Goal: Task Accomplishment & Management: Manage account settings

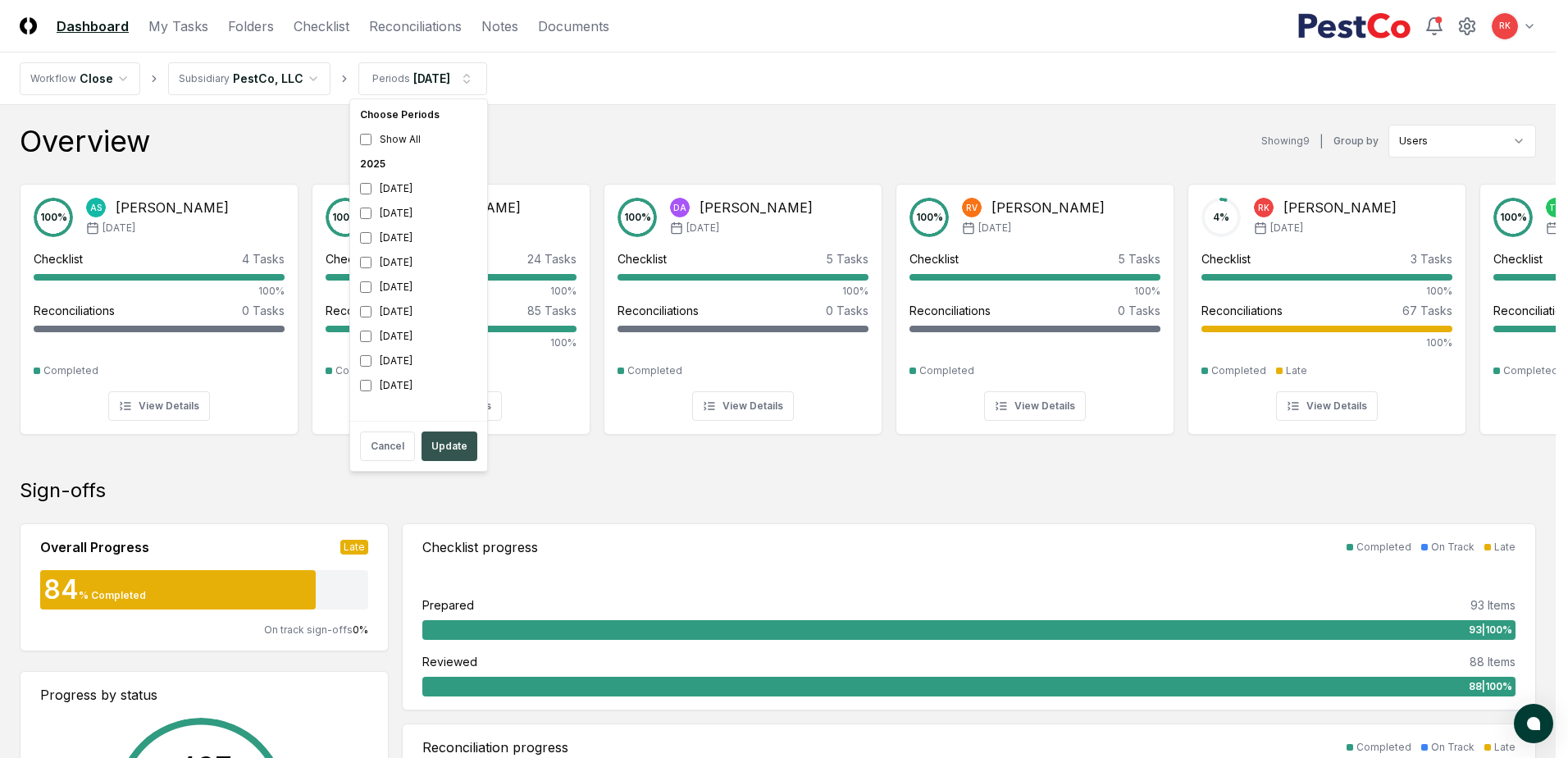
click at [449, 446] on button "Update" at bounding box center [449, 445] width 55 height 29
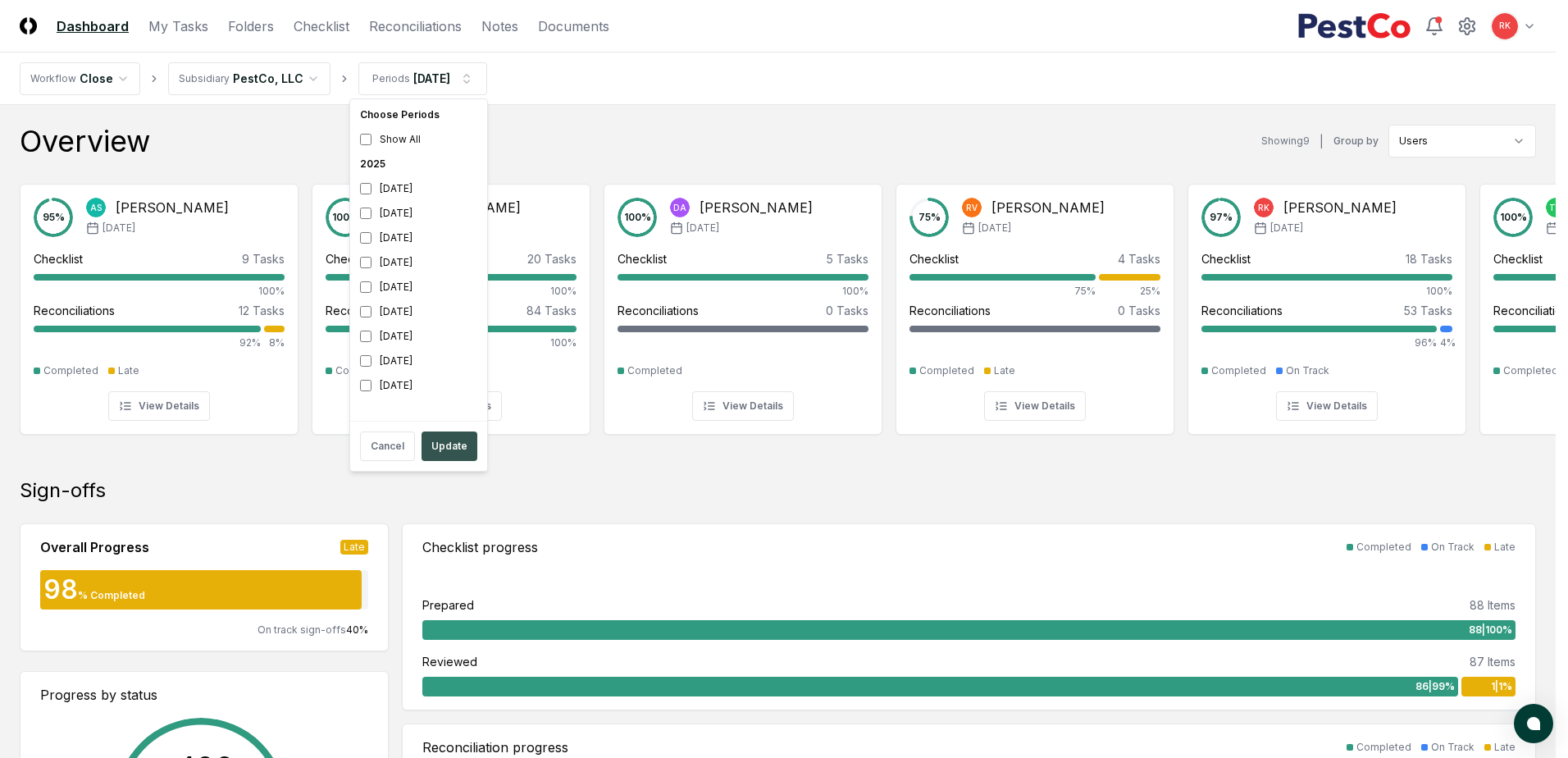
click at [454, 444] on button "Update" at bounding box center [449, 445] width 55 height 29
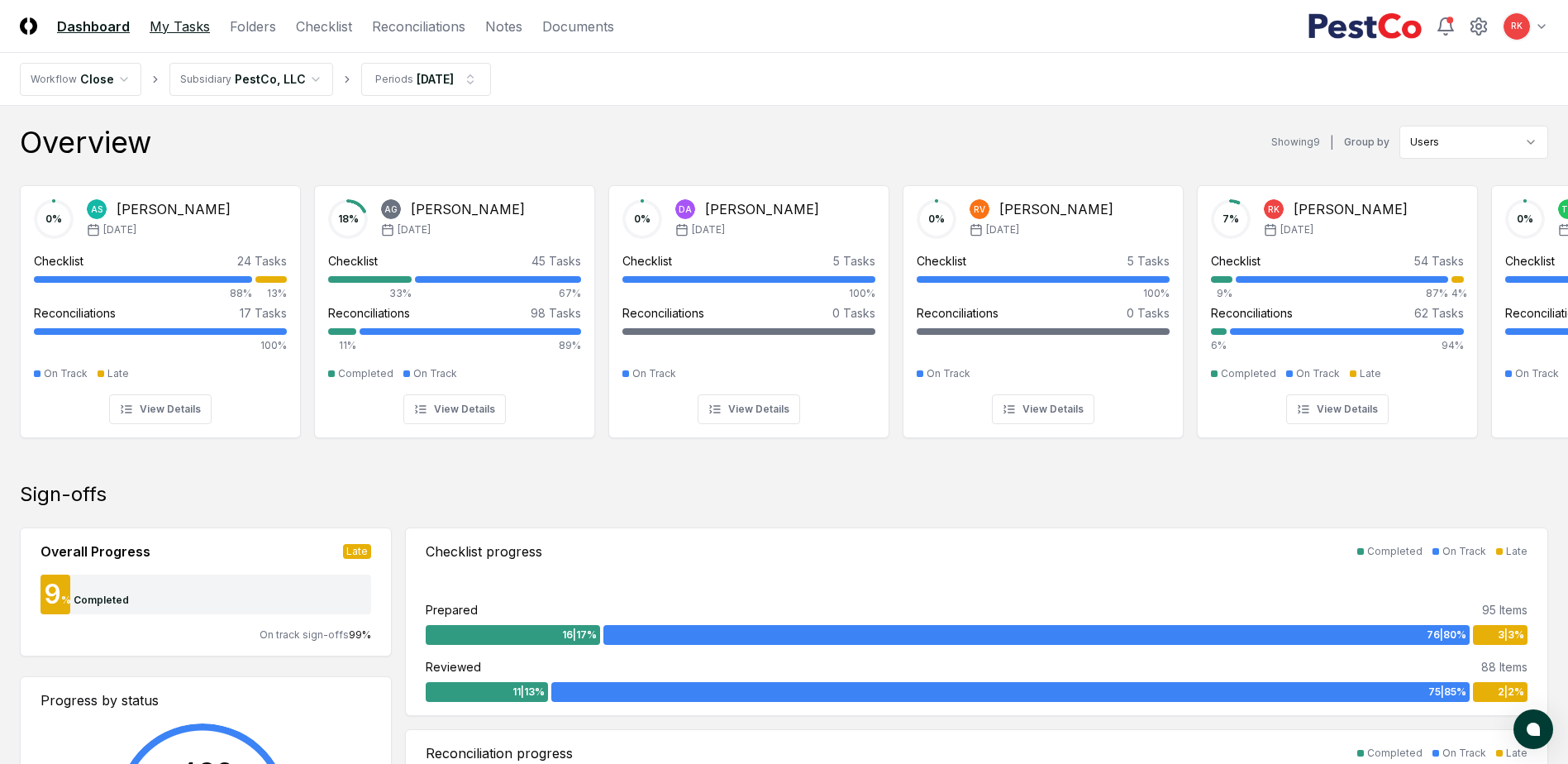
click at [192, 27] on link "My Tasks" at bounding box center [180, 26] width 61 height 20
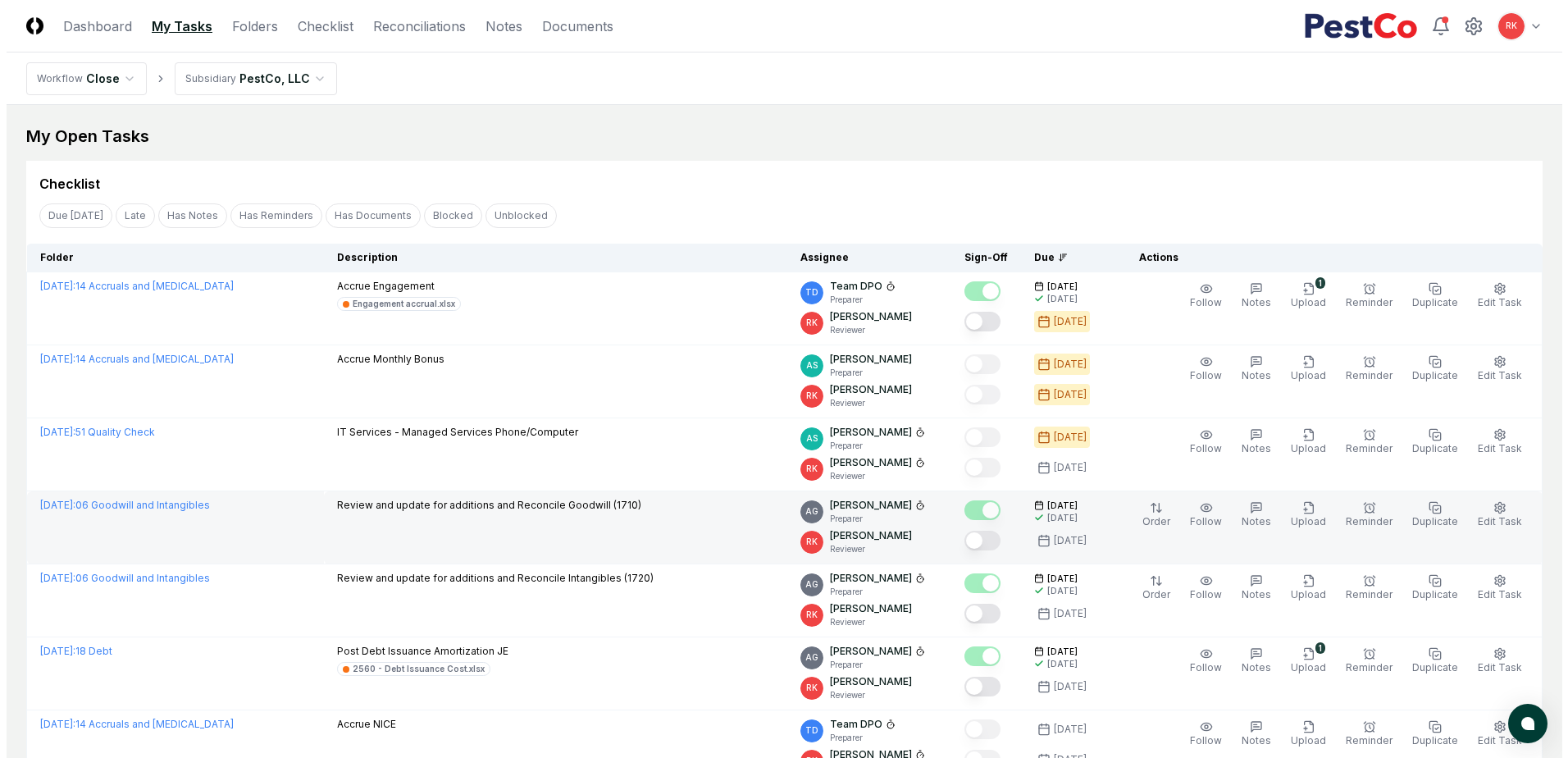
scroll to position [82, 0]
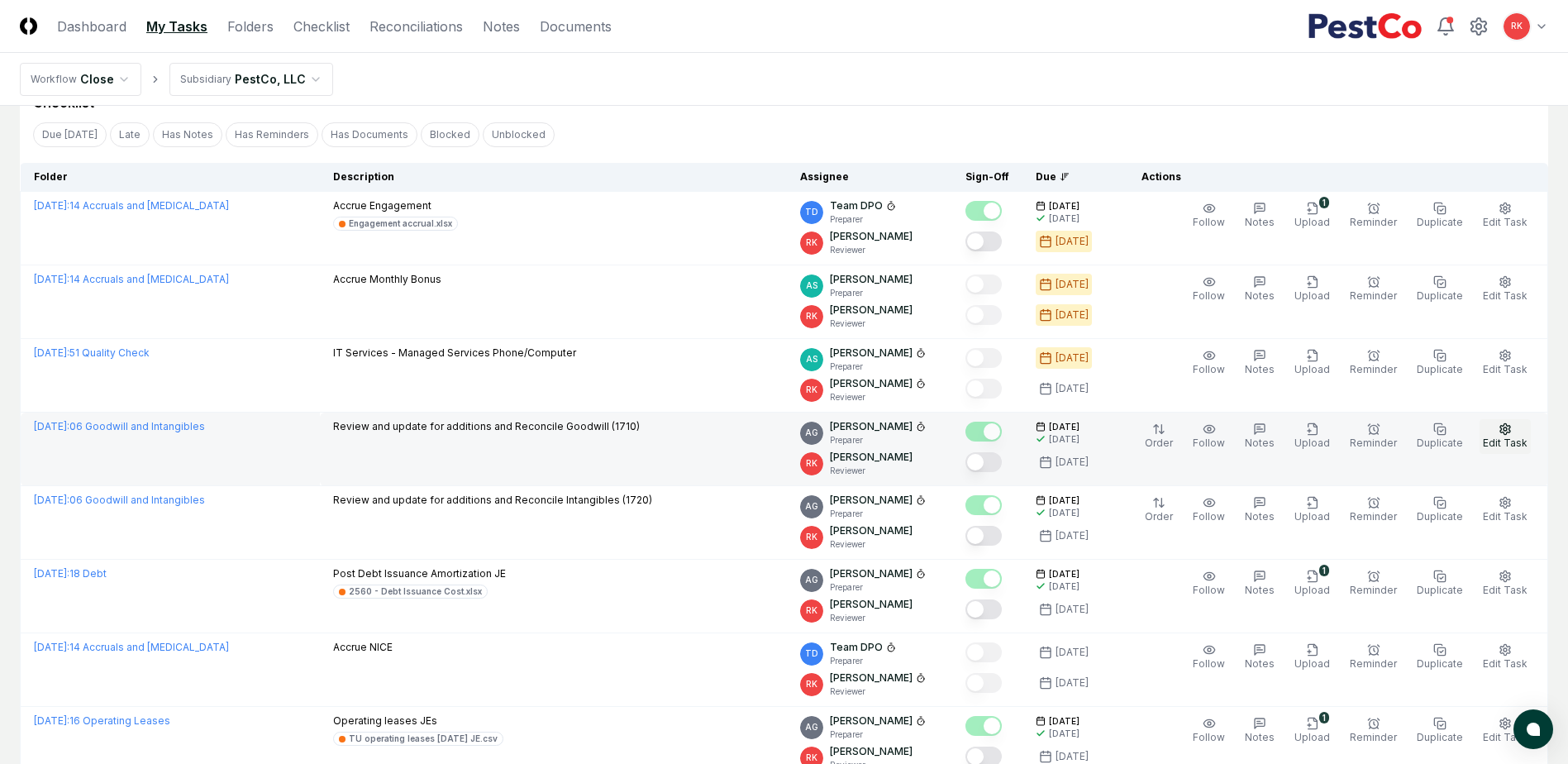
click at [1506, 434] on icon "button" at bounding box center [1506, 429] width 13 height 13
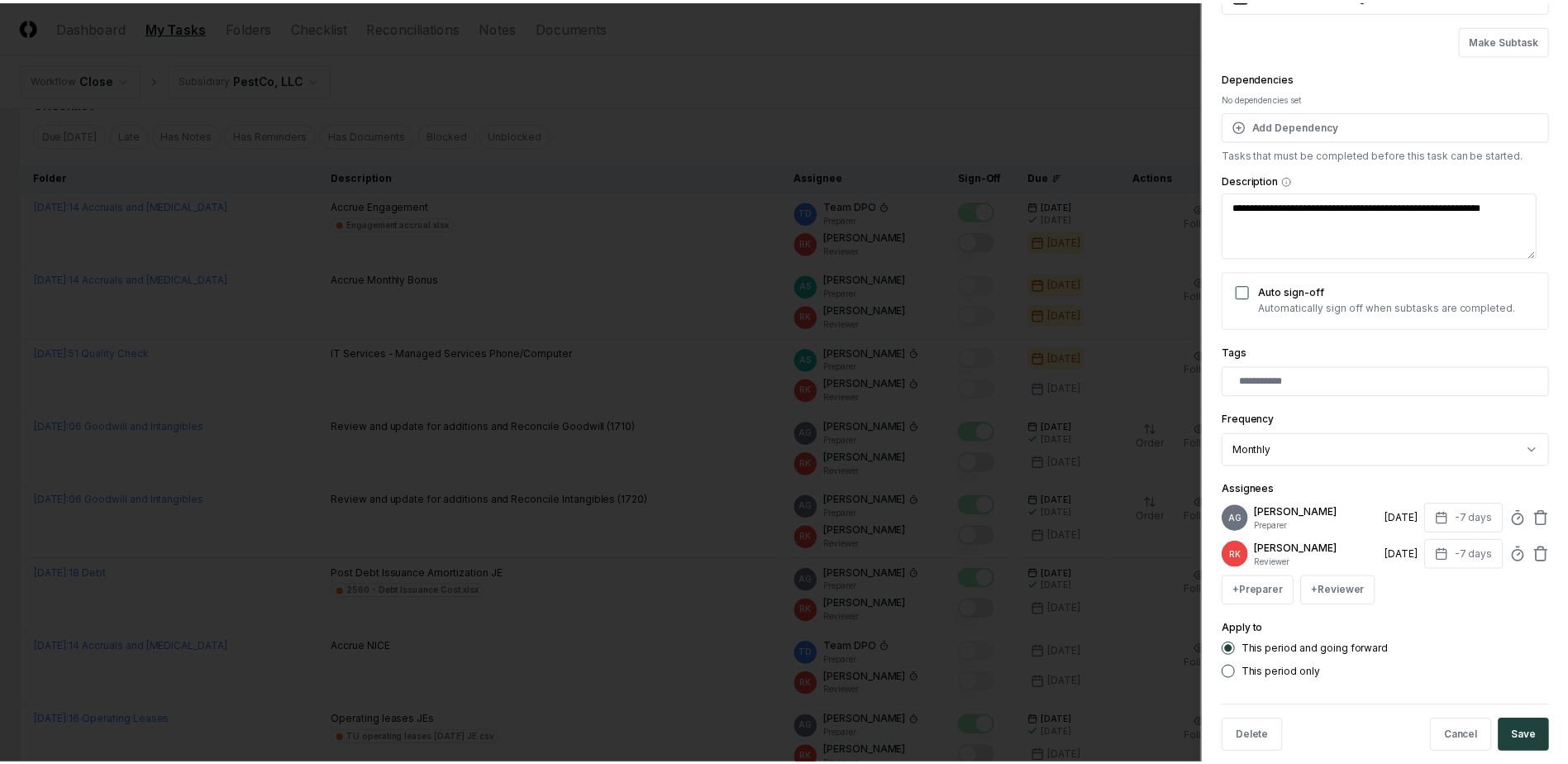
scroll to position [147, 0]
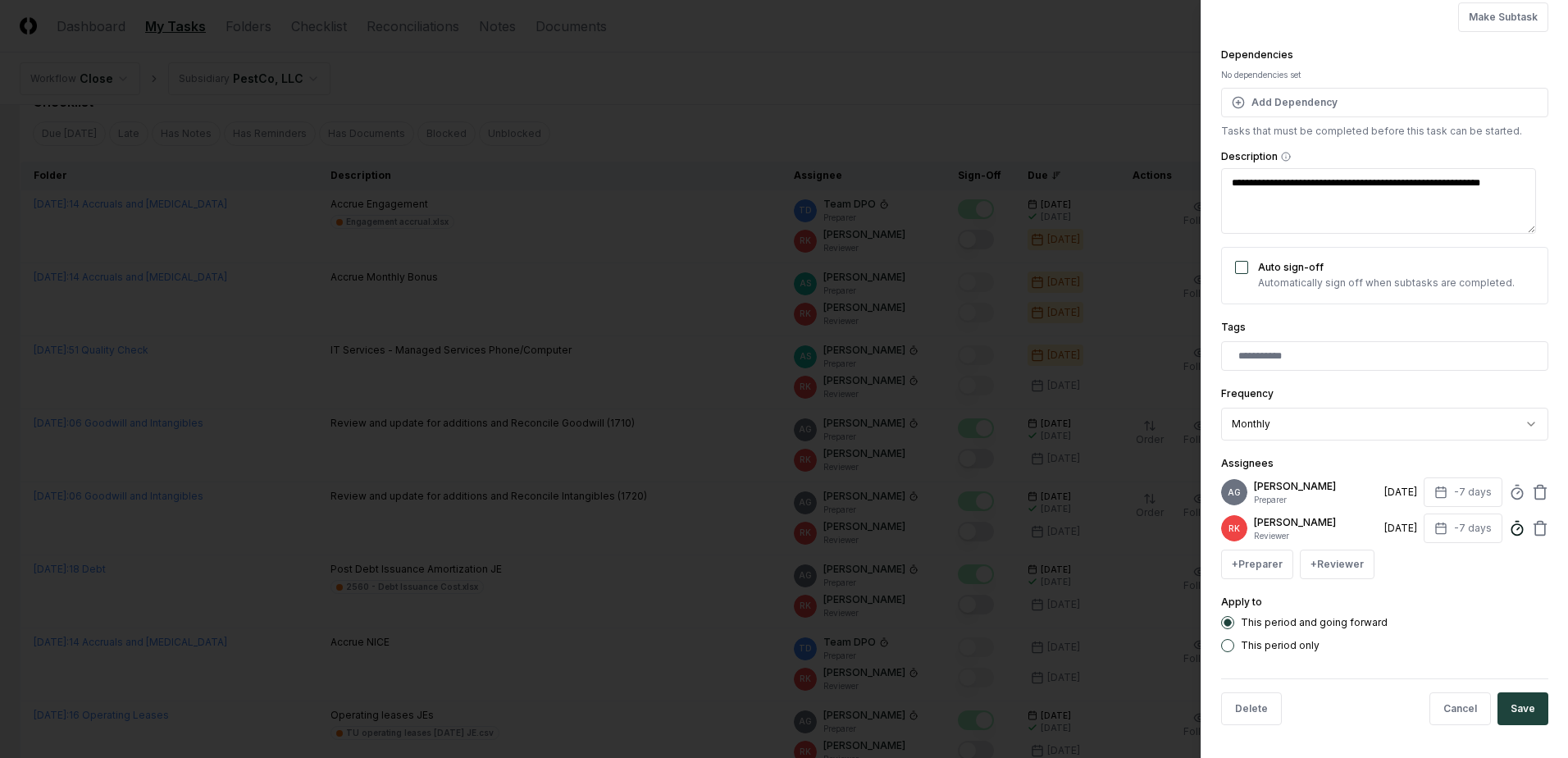
click at [1512, 531] on circle at bounding box center [1516, 529] width 10 height 10
type textarea "*"
type input "*****"
click at [1510, 696] on button "Save" at bounding box center [1523, 708] width 51 height 33
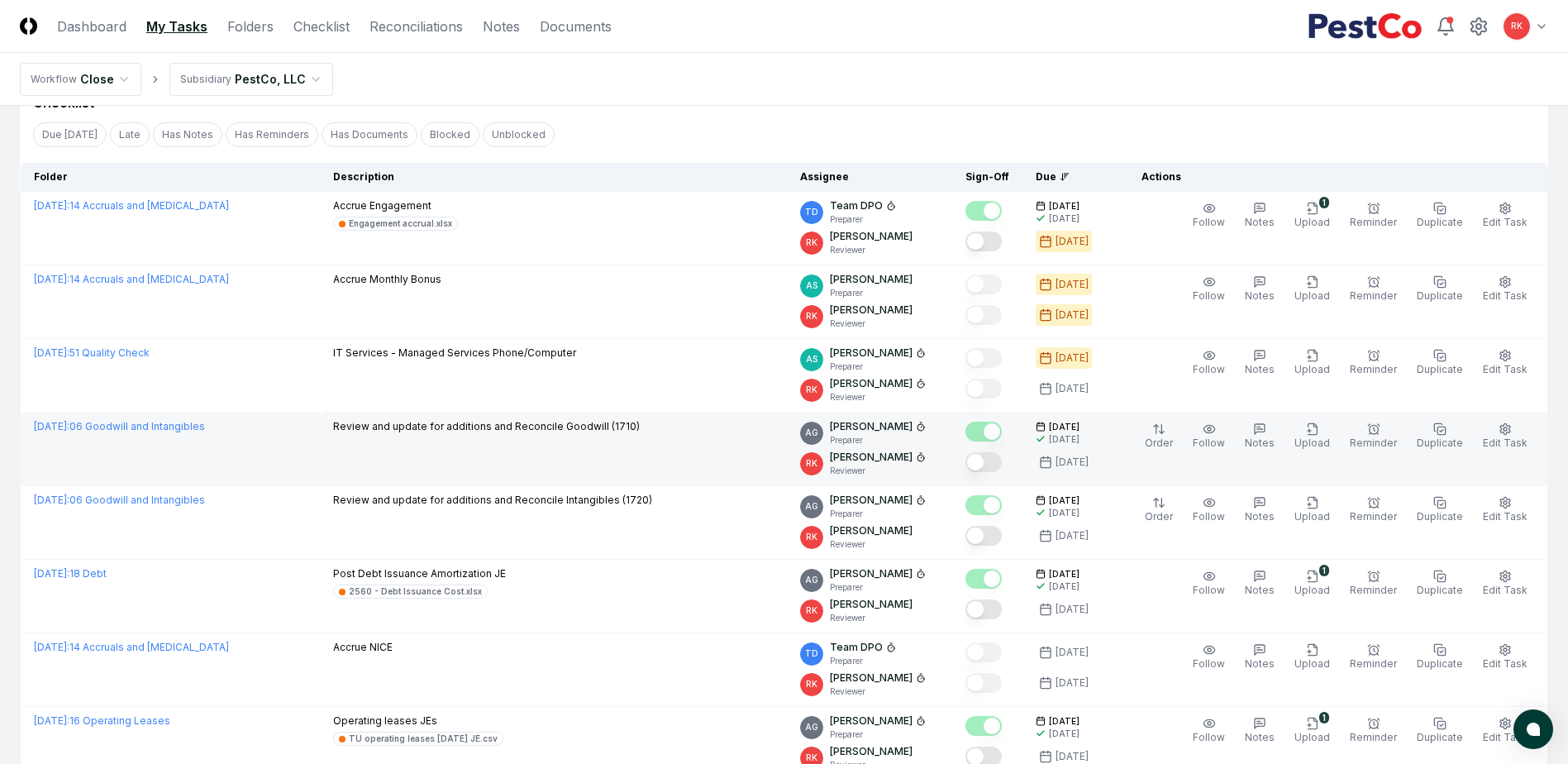
click at [994, 465] on button "Mark complete" at bounding box center [983, 462] width 36 height 20
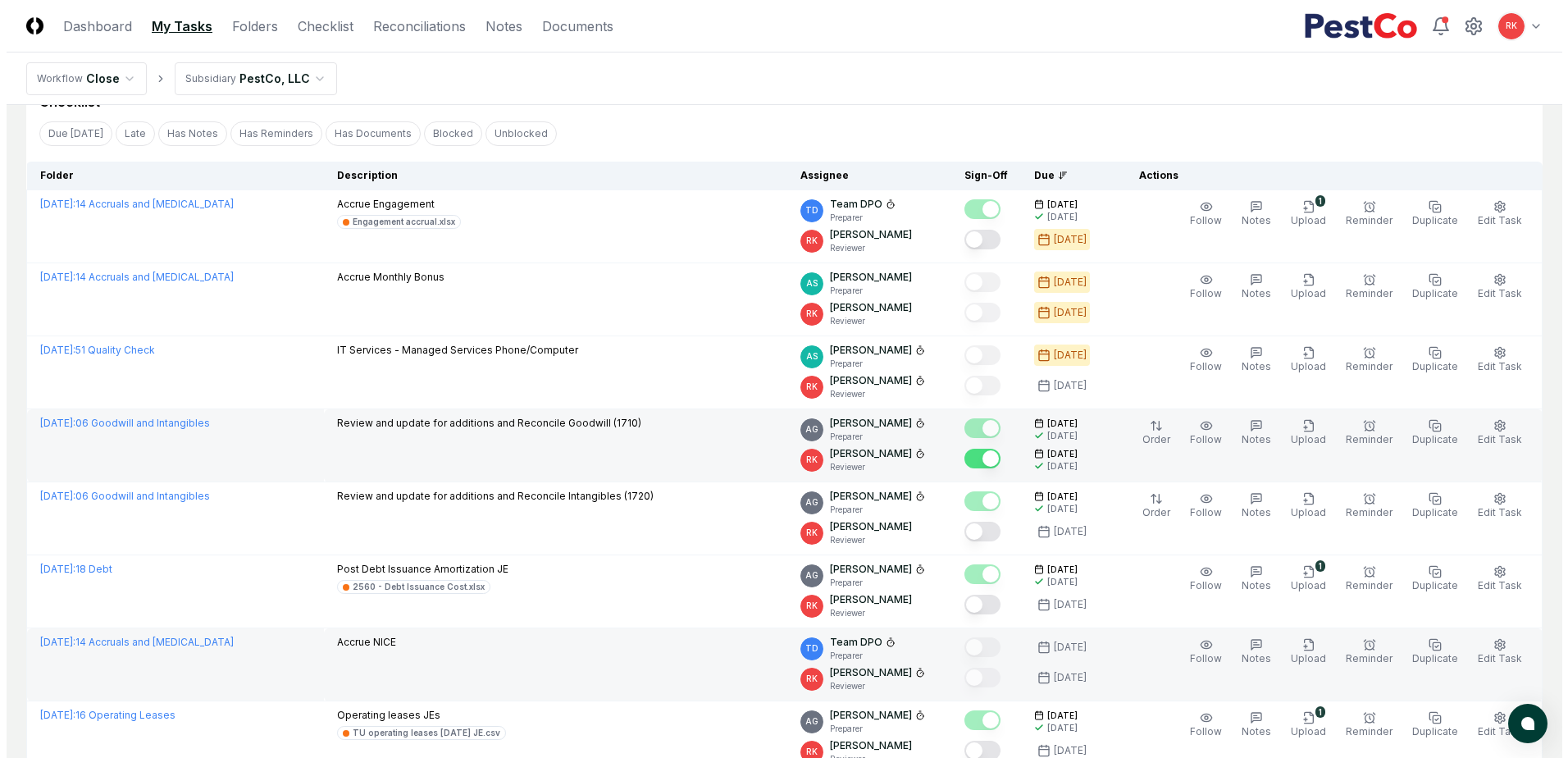
scroll to position [164, 0]
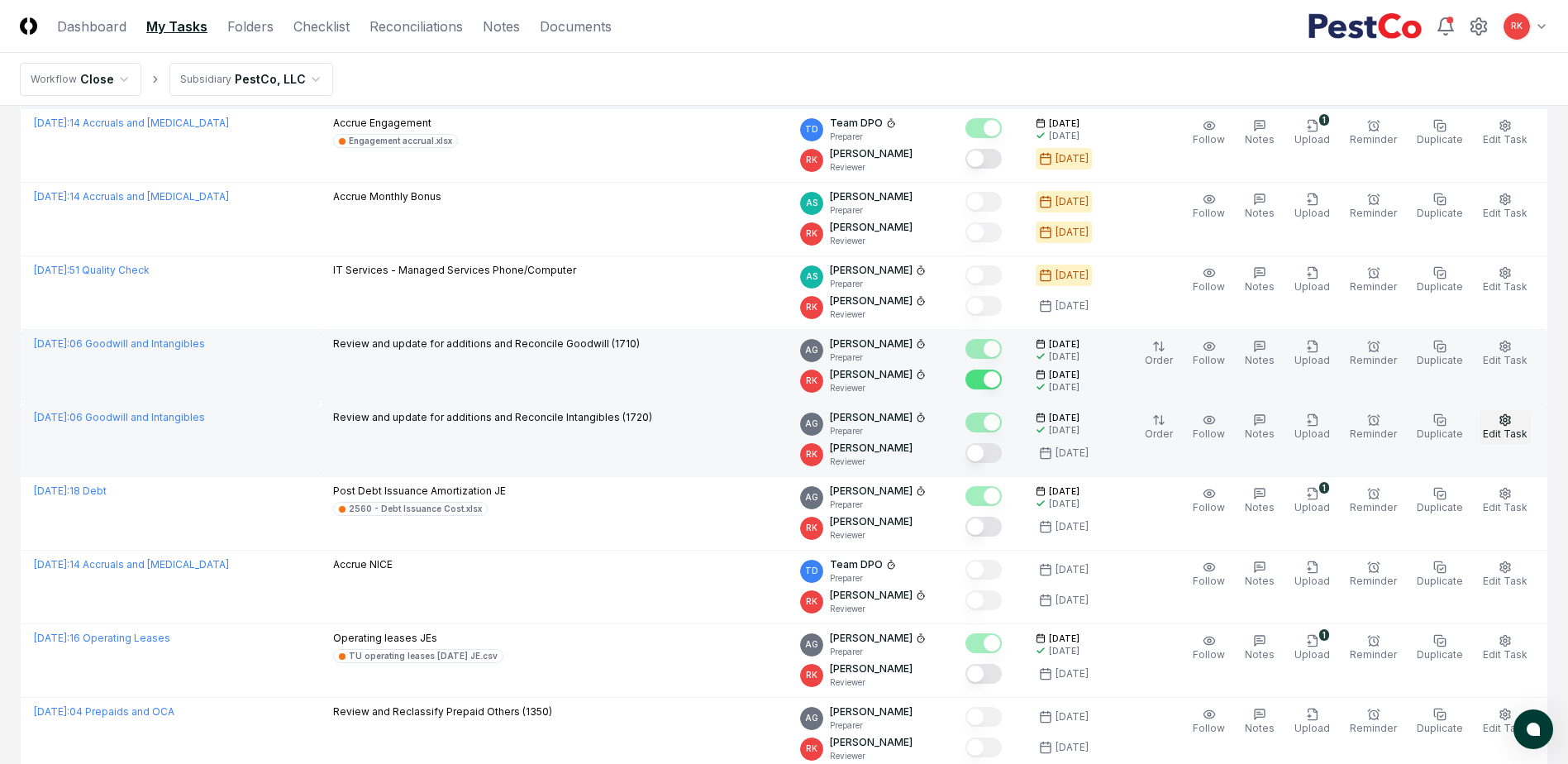
click at [1506, 432] on span "Edit Task" at bounding box center [1505, 434] width 44 height 12
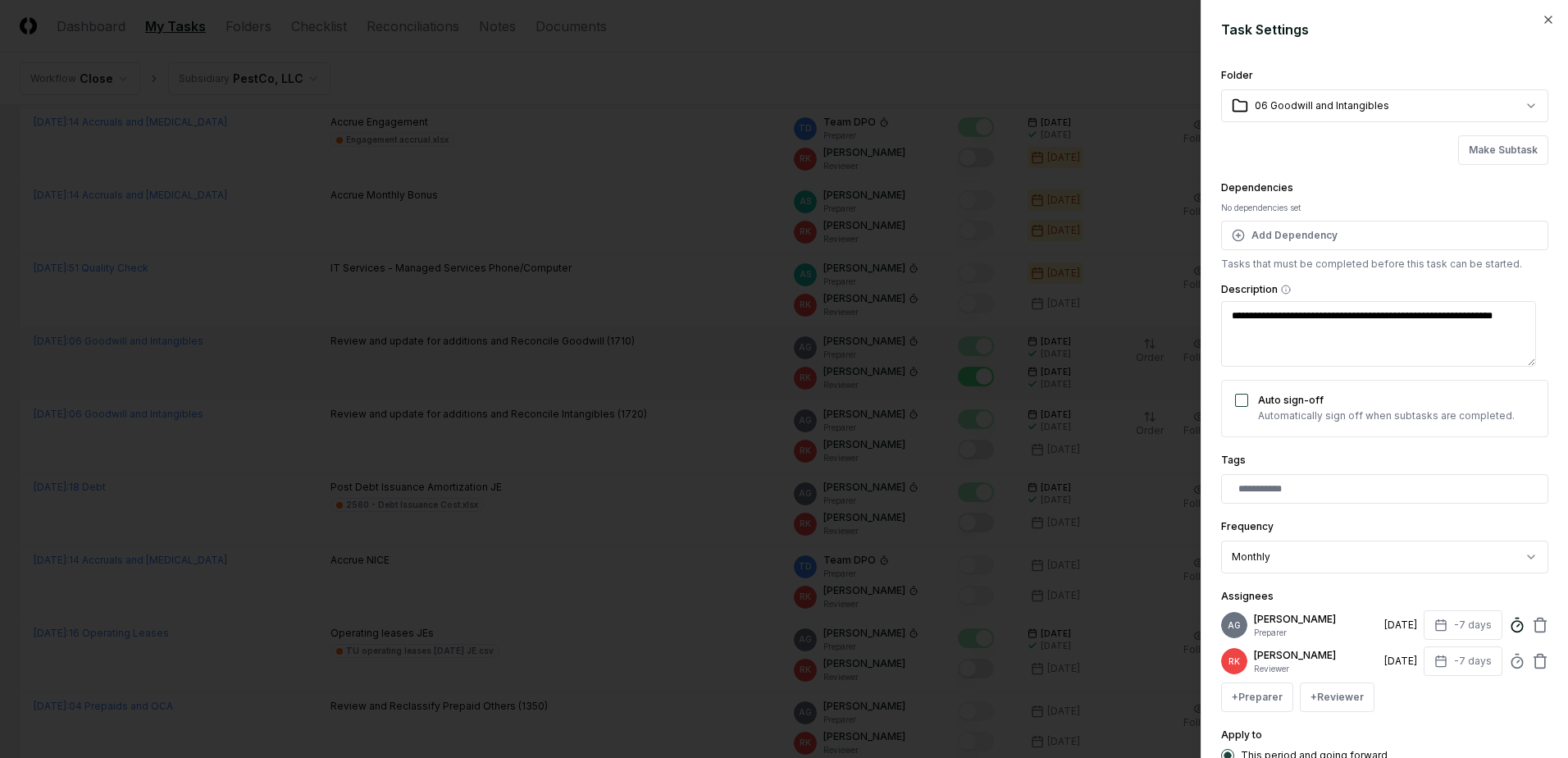
click at [1517, 627] on line at bounding box center [1518, 626] width 3 height 3
click at [1502, 699] on div "+ Preparer + Reviewer" at bounding box center [1385, 697] width 328 height 29
click at [1509, 665] on icon at bounding box center [1516, 660] width 16 height 16
type textarea "*"
type input "*****"
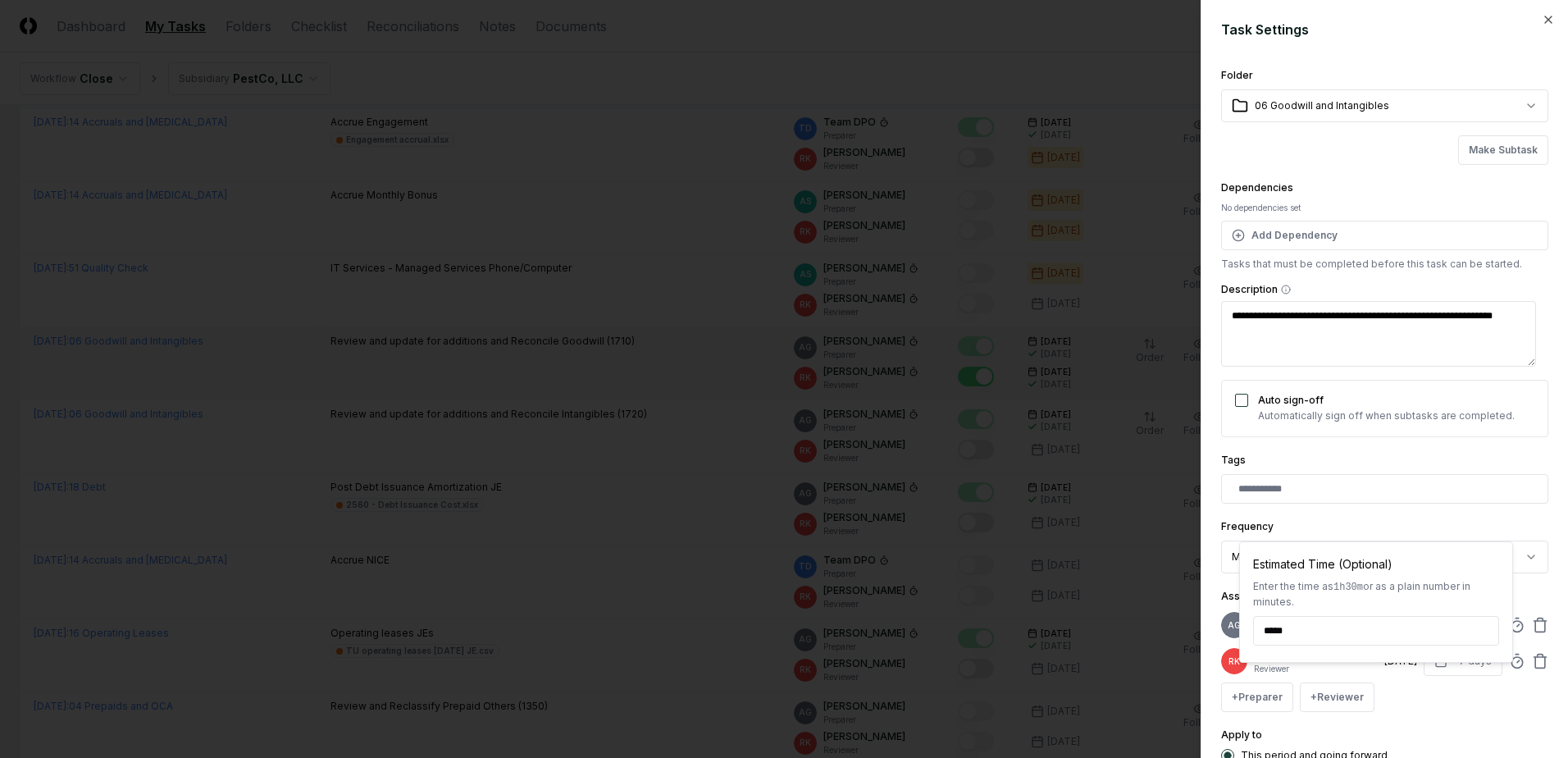
click at [1432, 729] on div "**********" at bounding box center [1385, 425] width 328 height 719
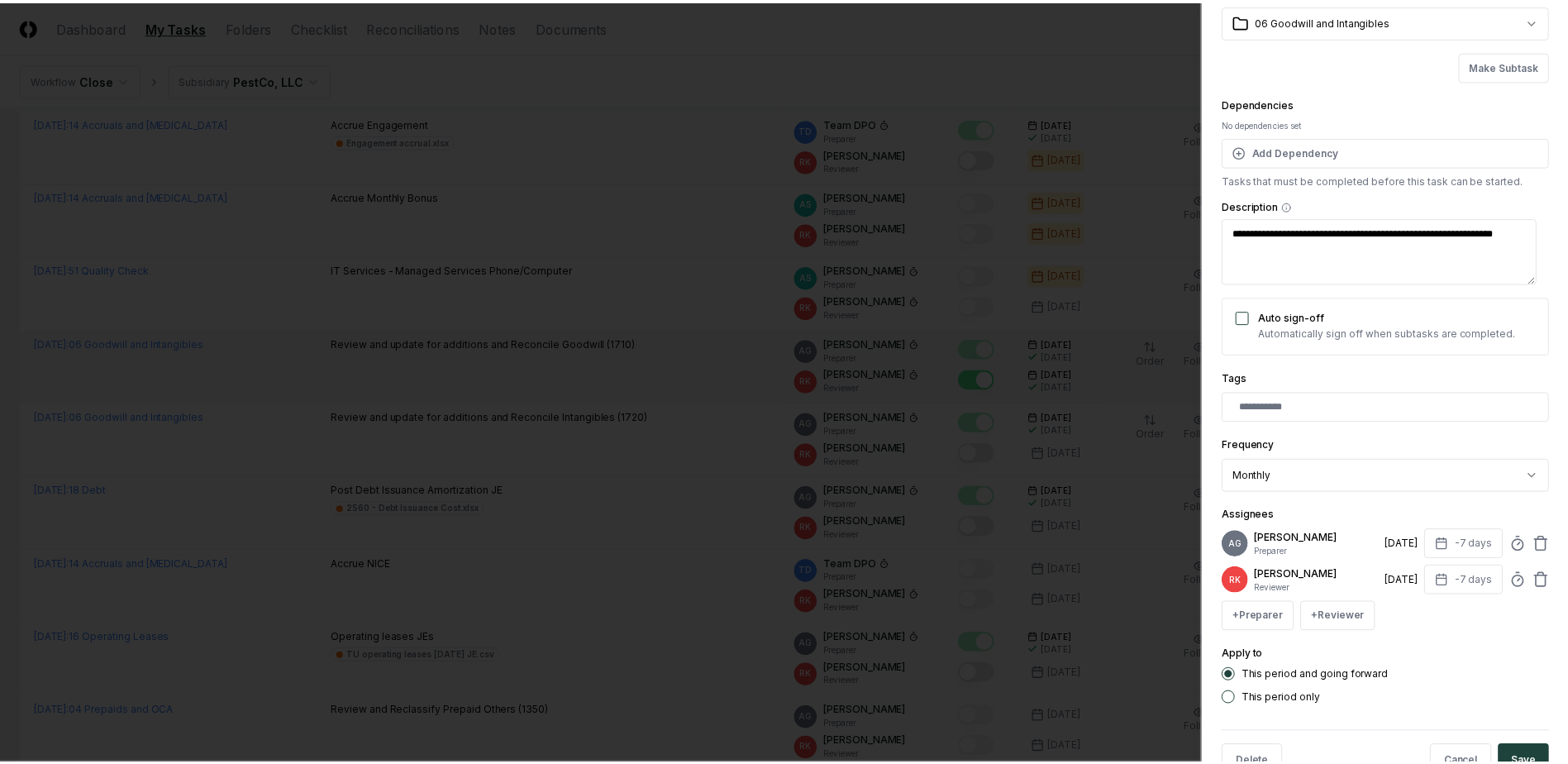
scroll to position [147, 0]
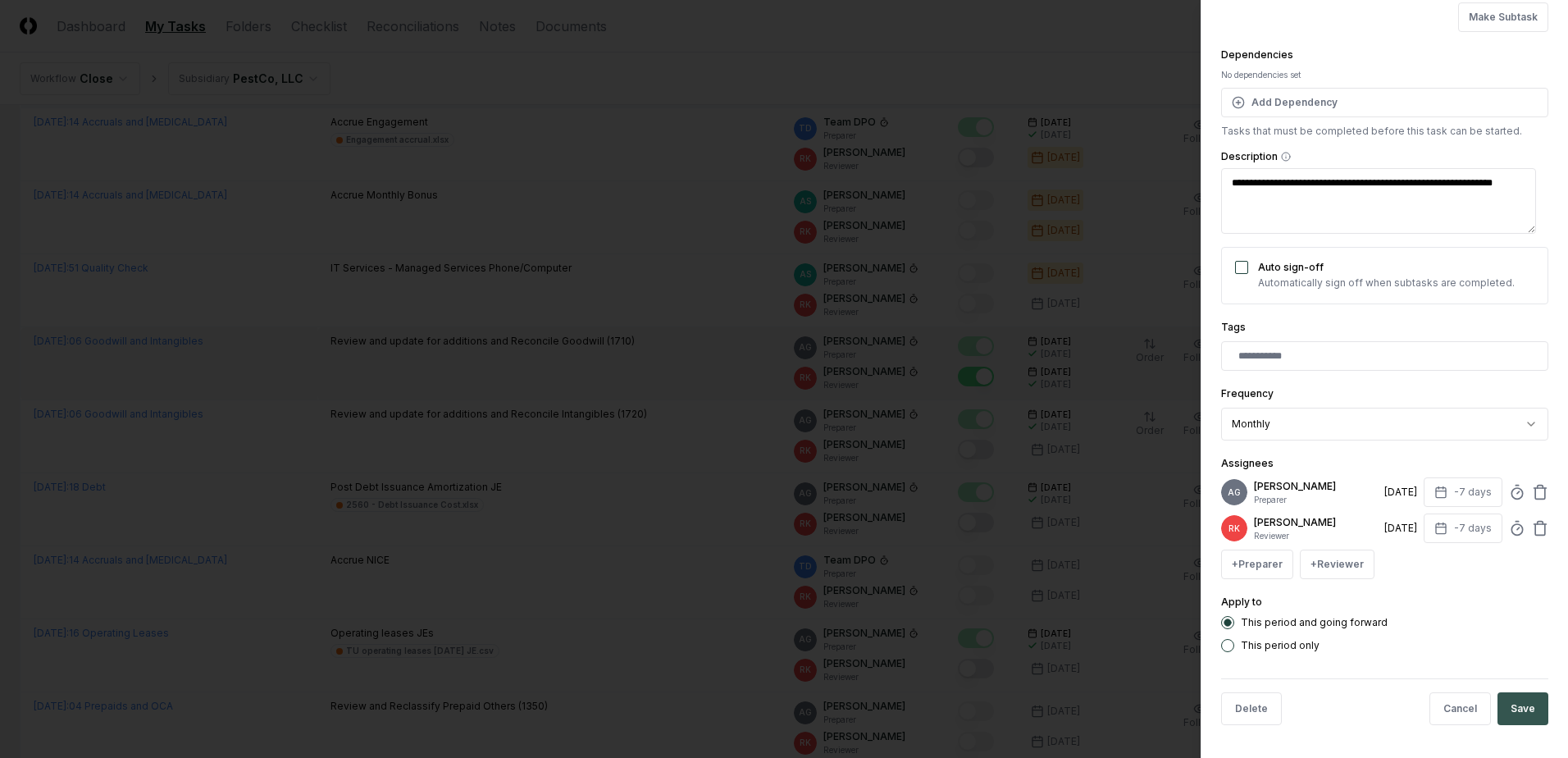
click at [1514, 706] on button "Save" at bounding box center [1523, 708] width 51 height 33
type textarea "*"
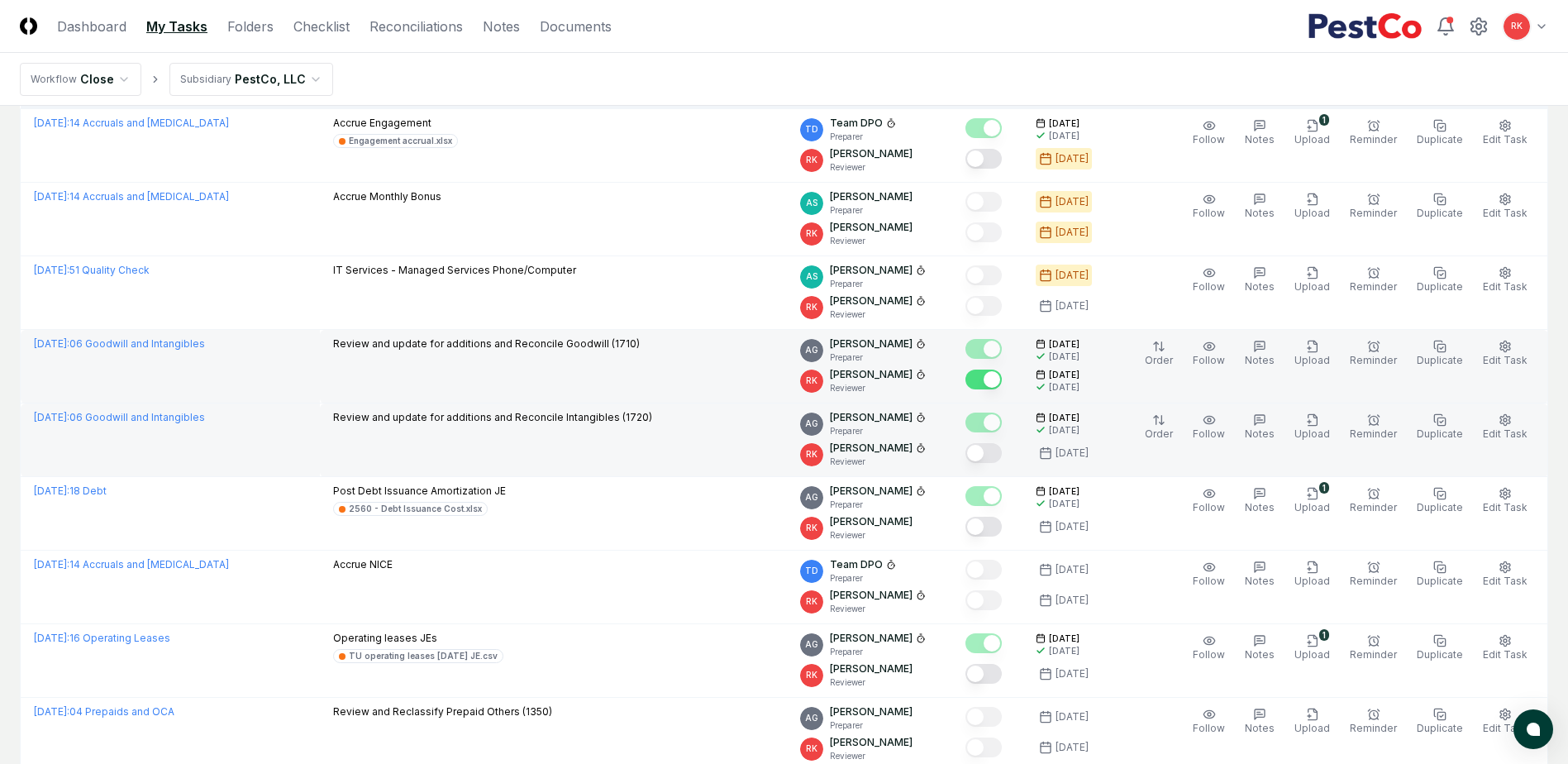
click at [995, 460] on button "Mark complete" at bounding box center [983, 453] width 36 height 20
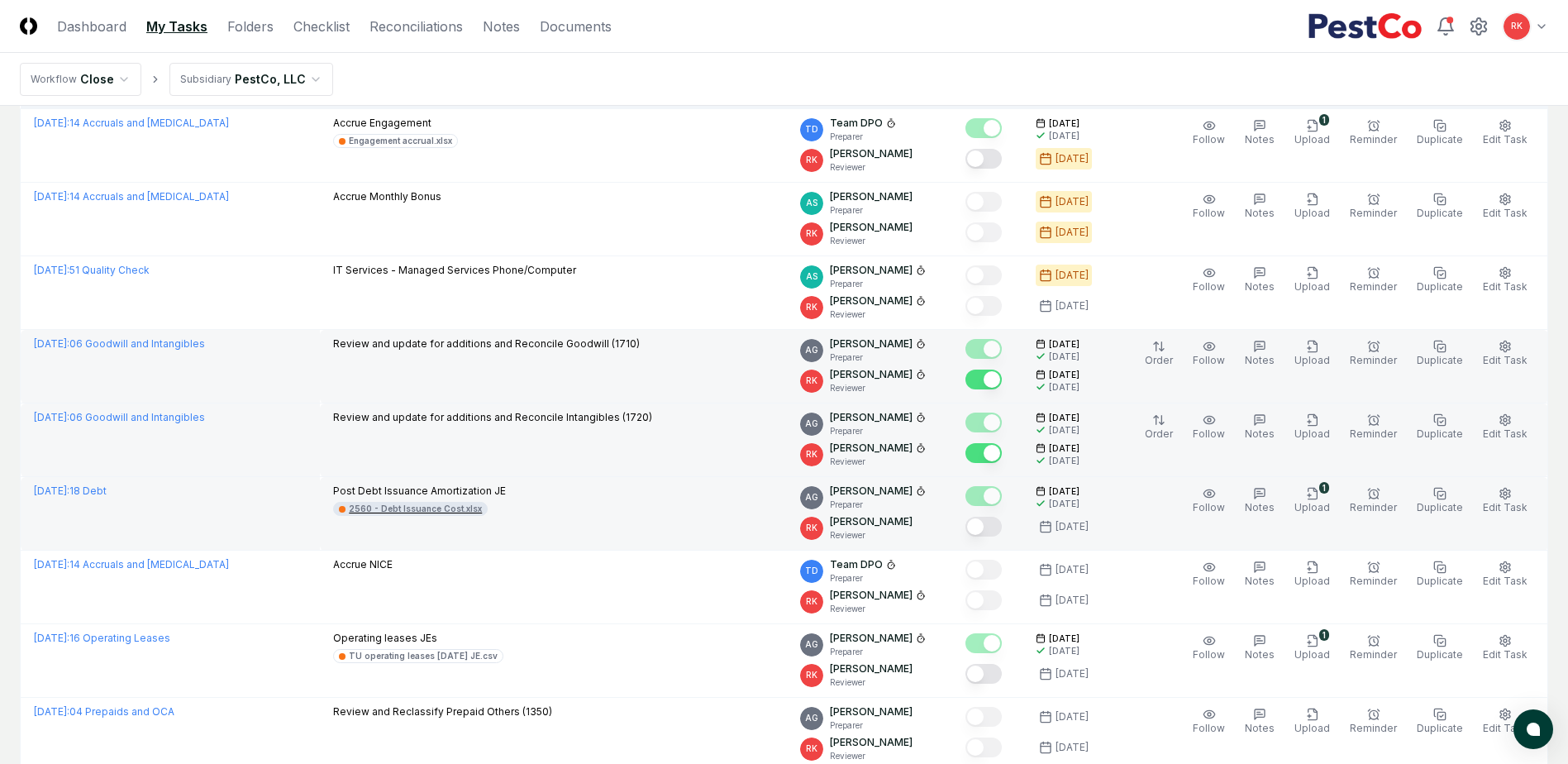
click at [461, 505] on div "2560 - Debt Issuance Cost.xlsx" at bounding box center [415, 508] width 133 height 12
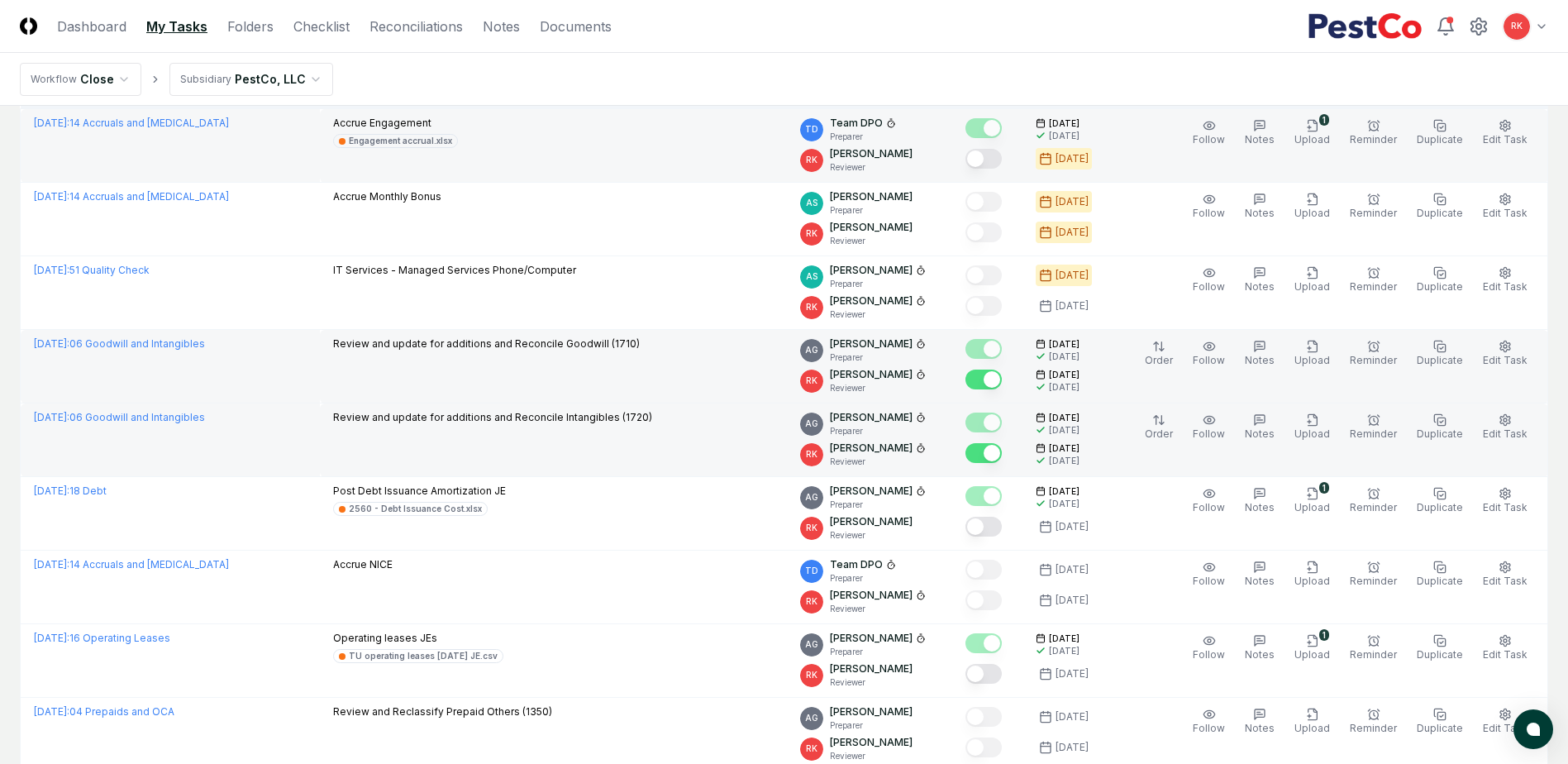
scroll to position [0, 0]
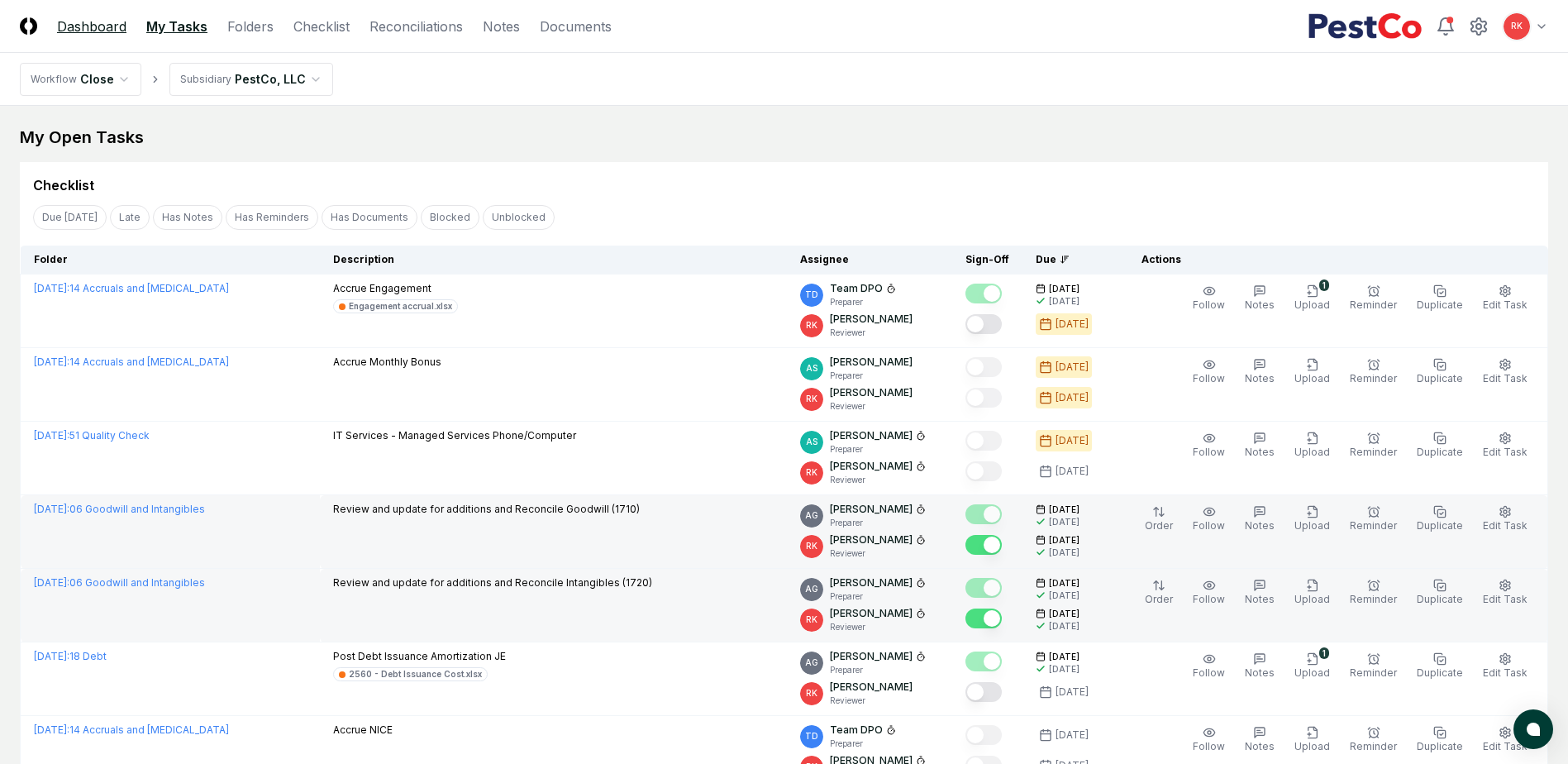
click at [119, 31] on link "Dashboard" at bounding box center [91, 26] width 69 height 20
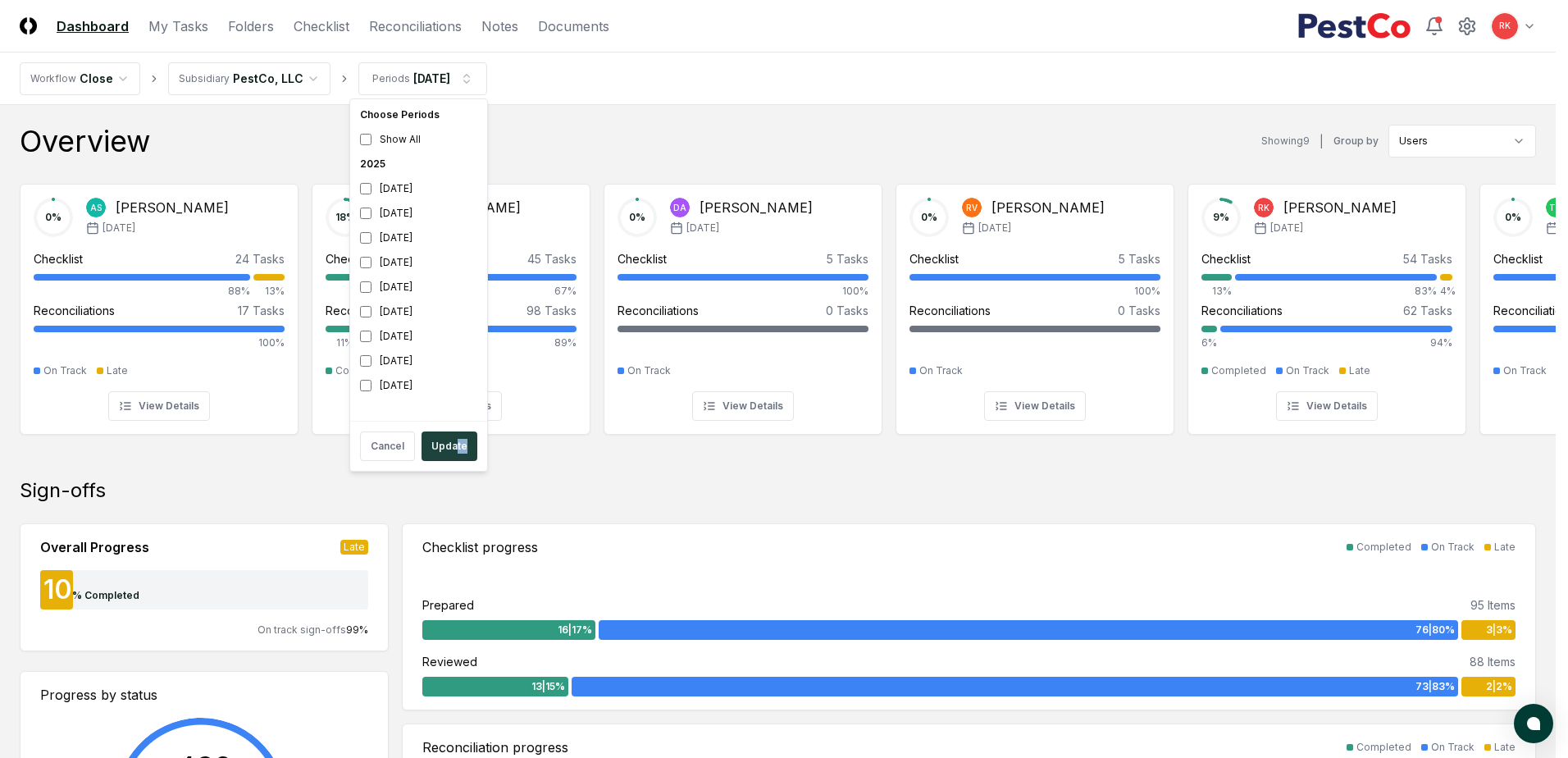
click at [464, 462] on div "Cancel Update" at bounding box center [418, 445] width 131 height 42
drag, startPoint x: 464, startPoint y: 462, endPoint x: 447, endPoint y: 448, distance: 22.0
click at [447, 448] on button "Update" at bounding box center [449, 445] width 55 height 29
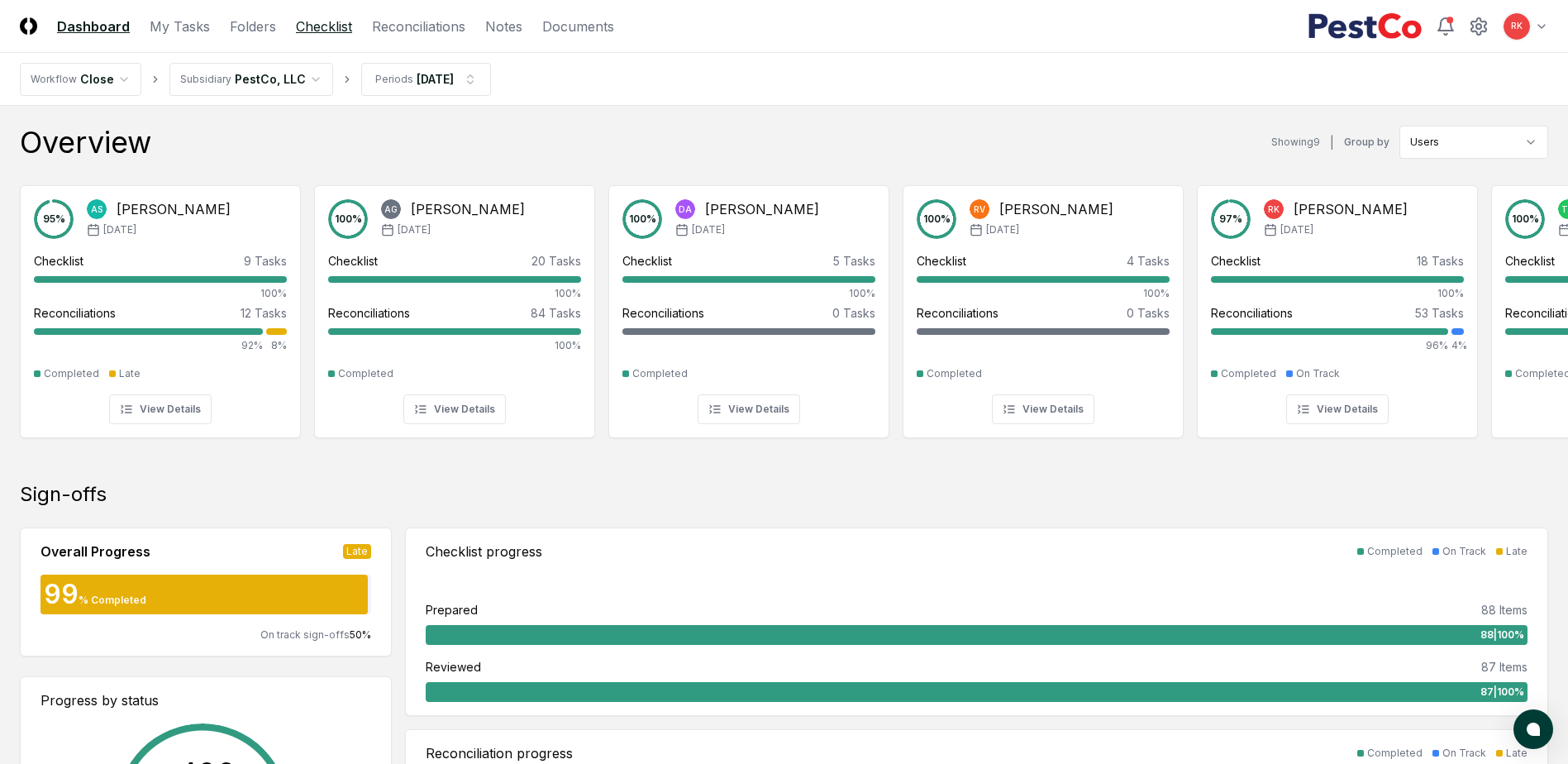
click at [331, 27] on link "Checklist" at bounding box center [324, 26] width 56 height 20
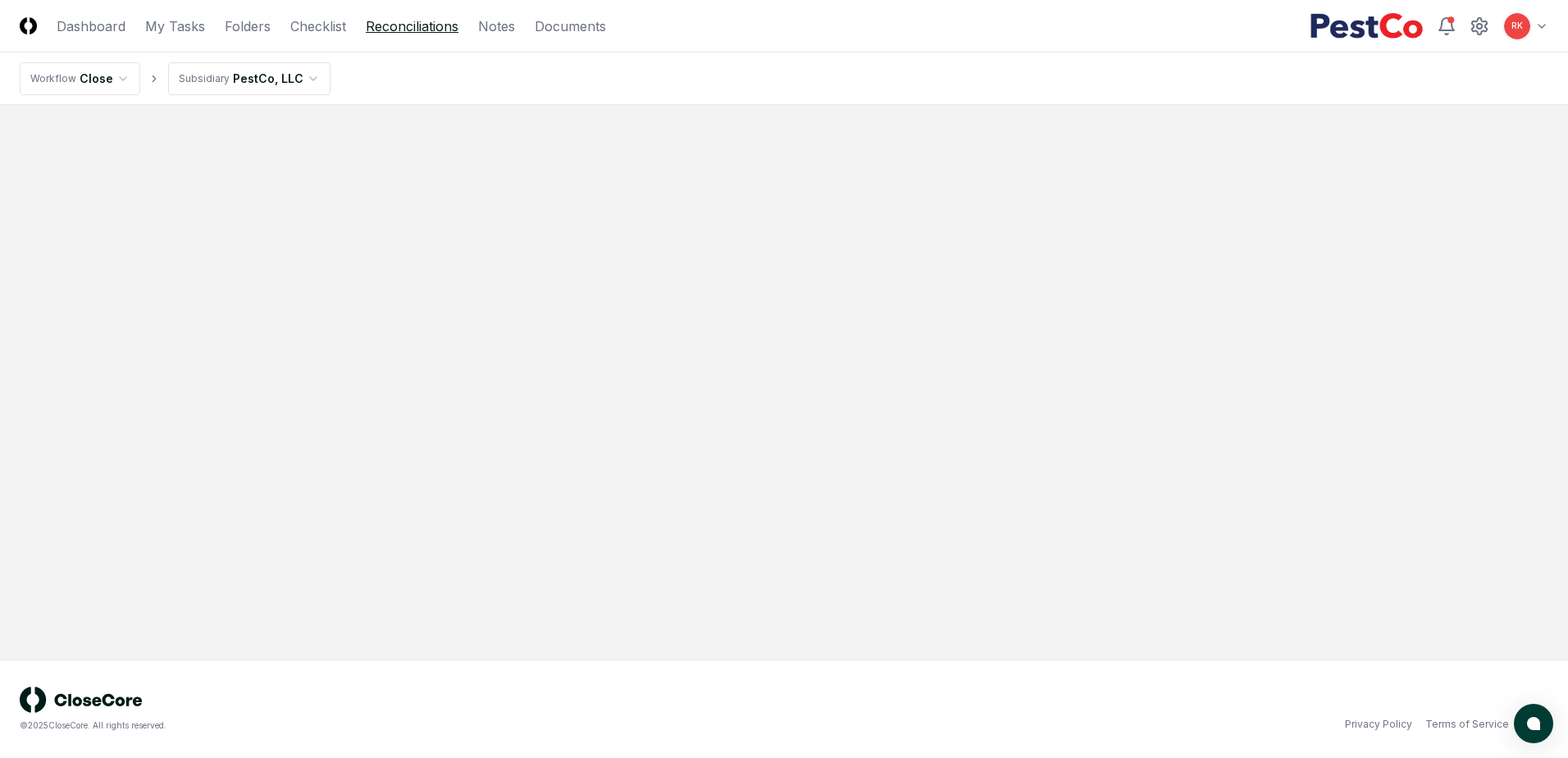
click at [404, 30] on link "Reconciliations" at bounding box center [412, 25] width 93 height 20
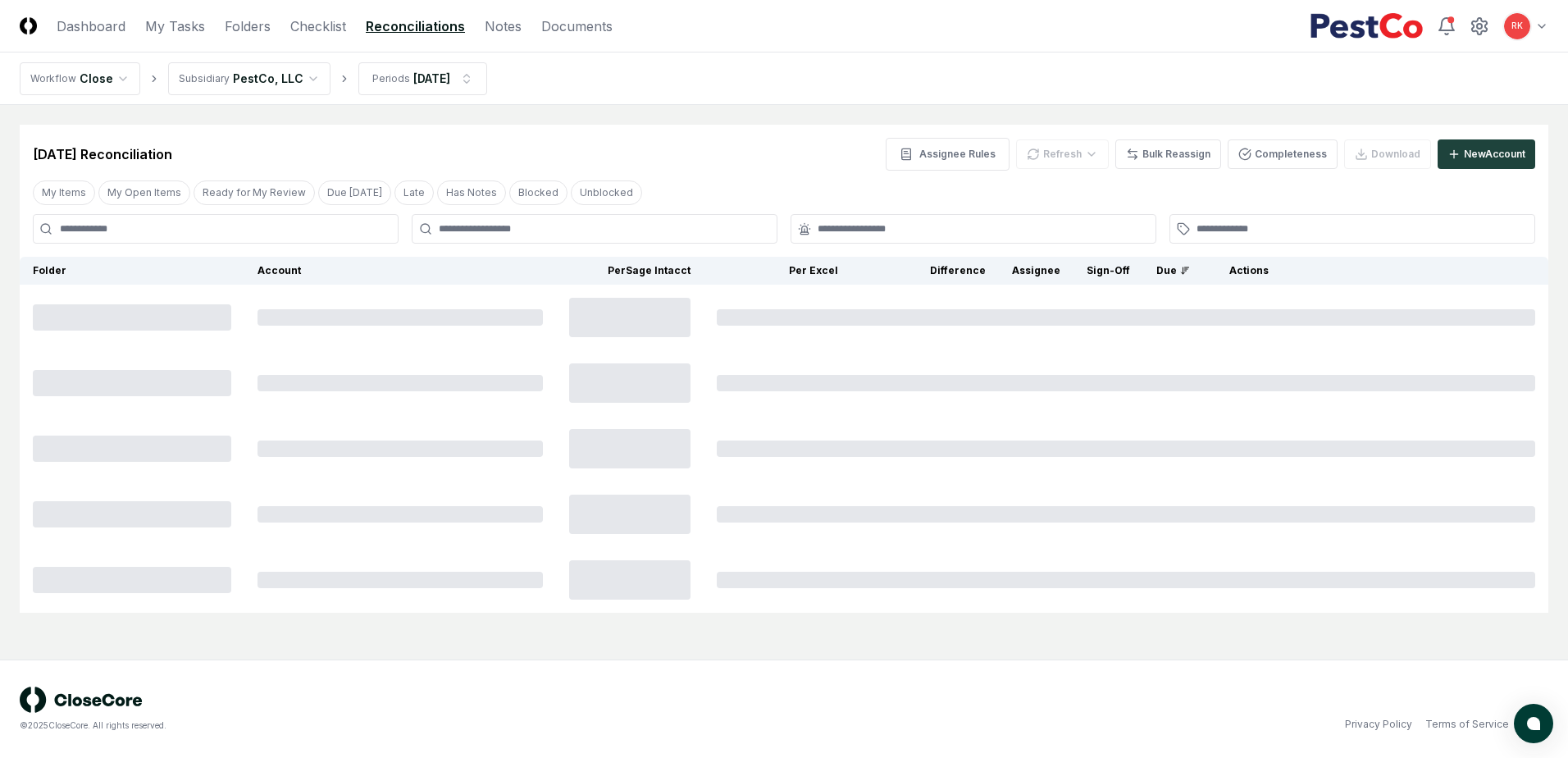
click at [331, 22] on link "Checklist" at bounding box center [317, 25] width 55 height 20
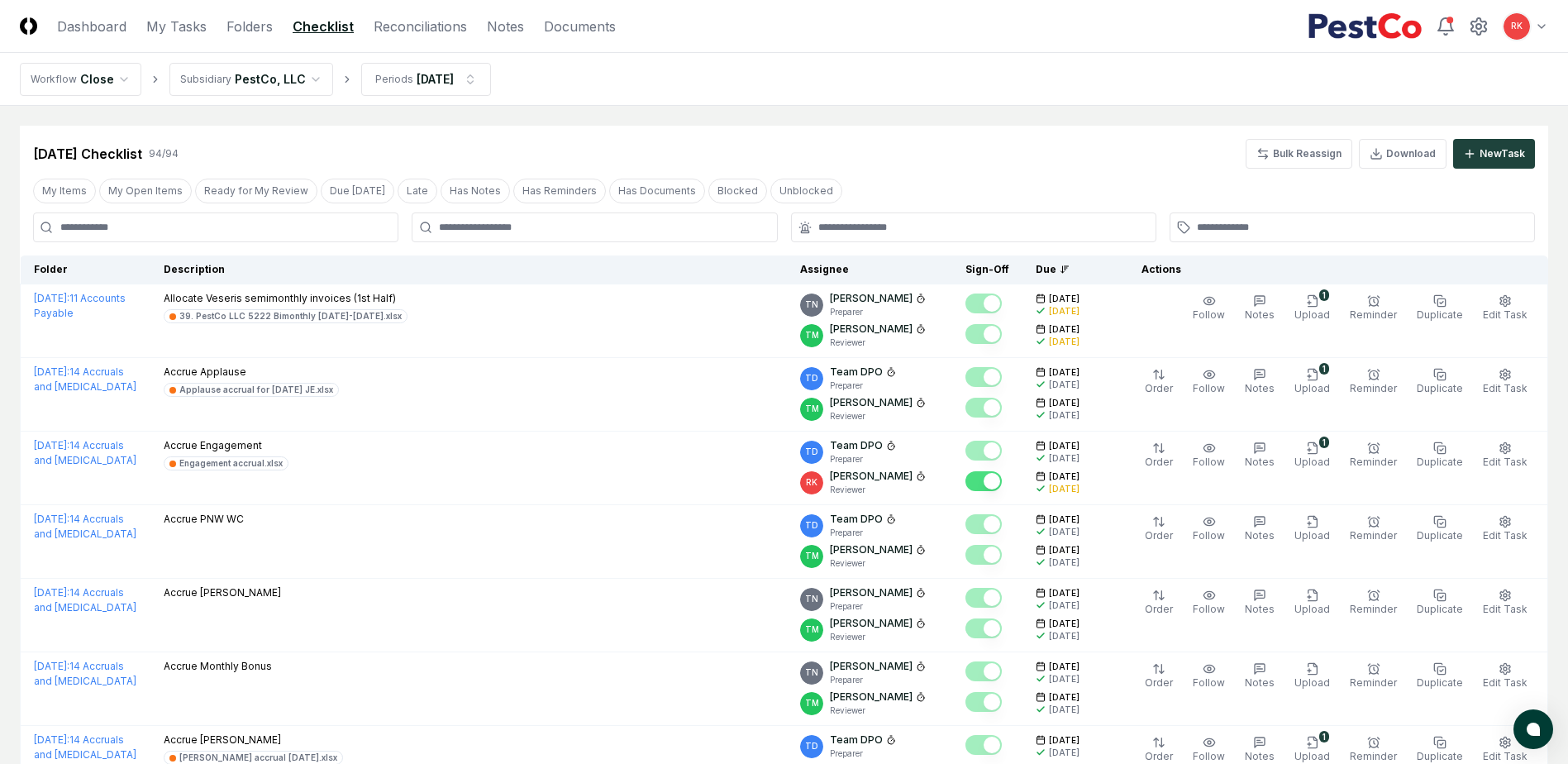
click at [152, 227] on input at bounding box center [216, 226] width 365 height 29
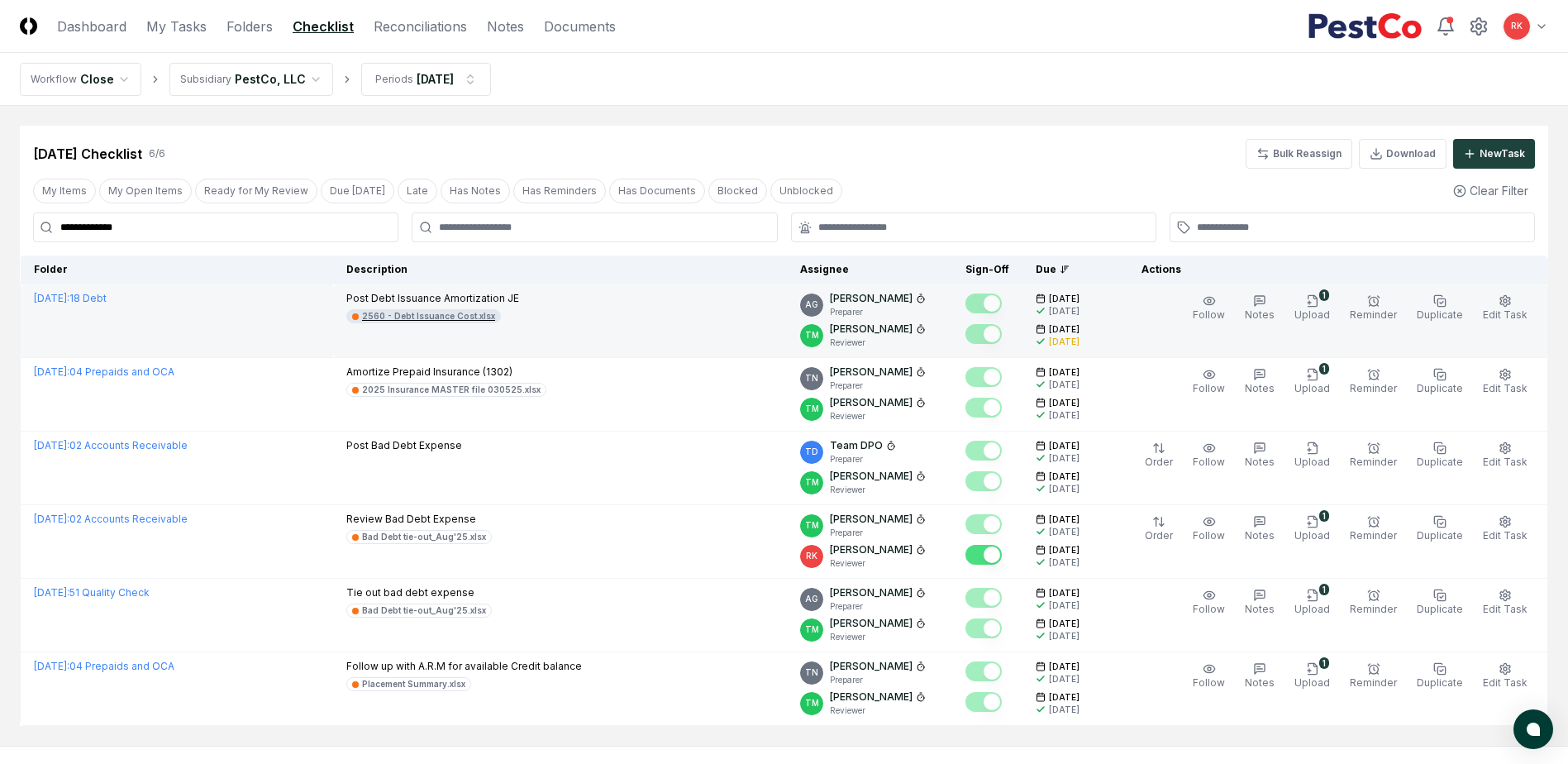
type input "**********"
click at [467, 323] on div "2560 - Debt Issuance Cost.xlsx" at bounding box center [423, 316] width 154 height 14
